Goal: Unclear: Browse casually

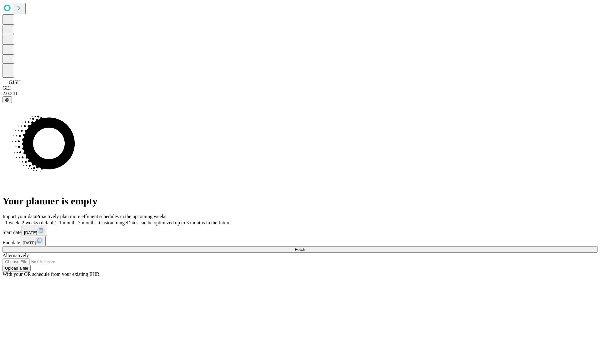
click at [305, 247] on span "Fetch" at bounding box center [300, 249] width 10 height 5
